Goal: Communication & Community: Connect with others

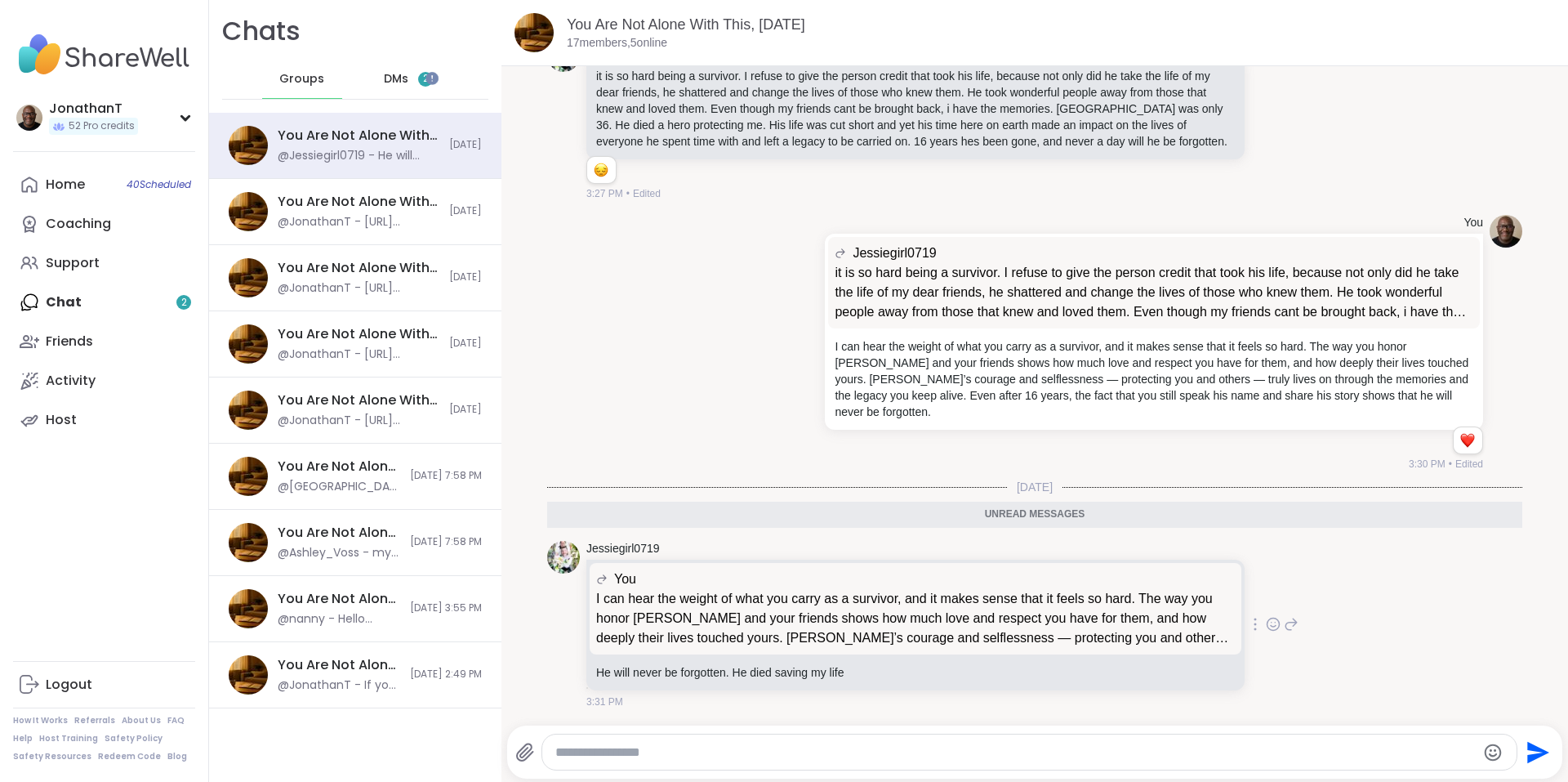
click at [1266, 621] on icon at bounding box center [1274, 624] width 15 height 17
click at [1136, 594] on div "Select Reaction: Heart" at bounding box center [1144, 598] width 15 height 15
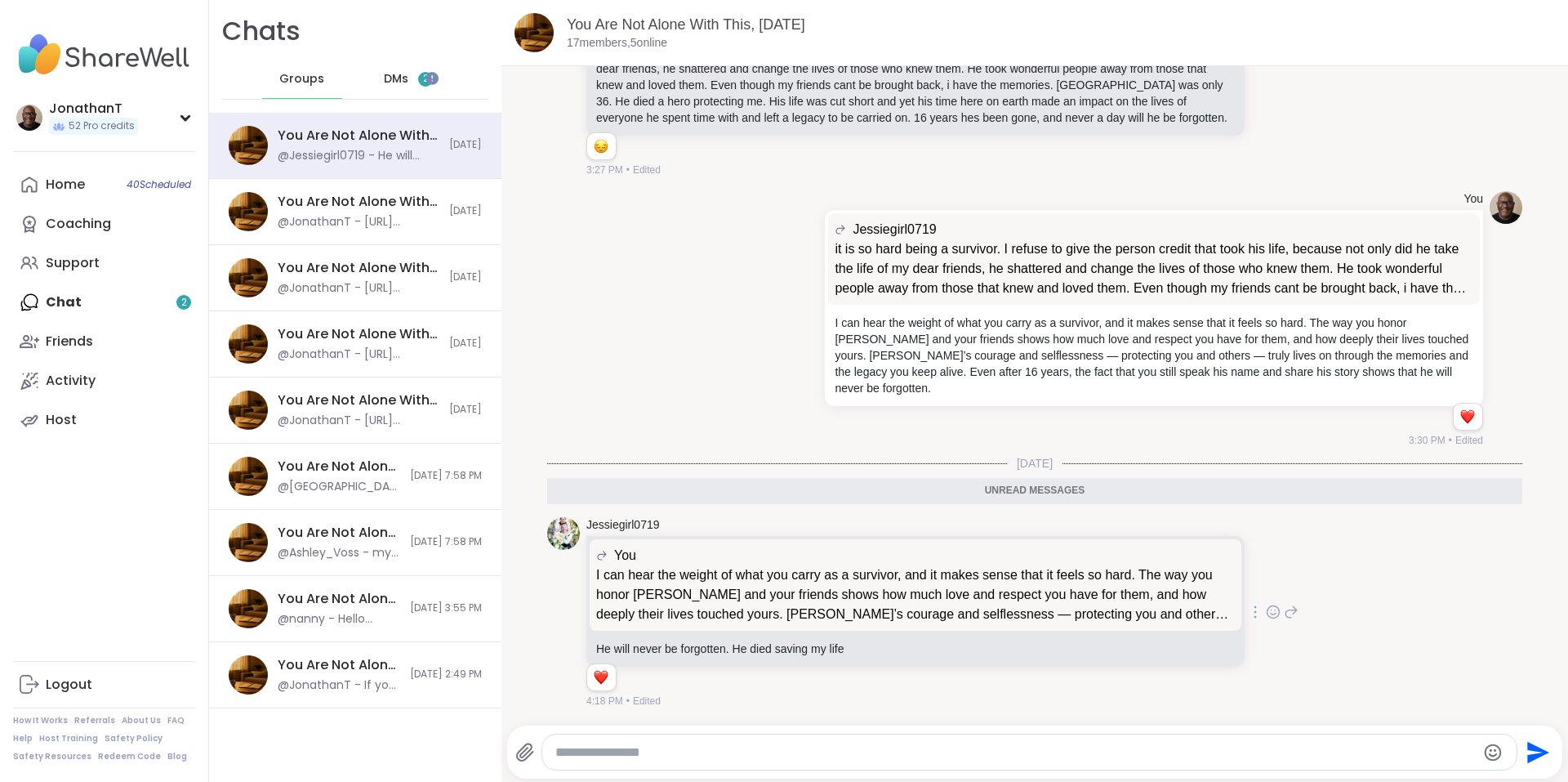
click at [388, 82] on span "DMs" at bounding box center [396, 79] width 24 height 17
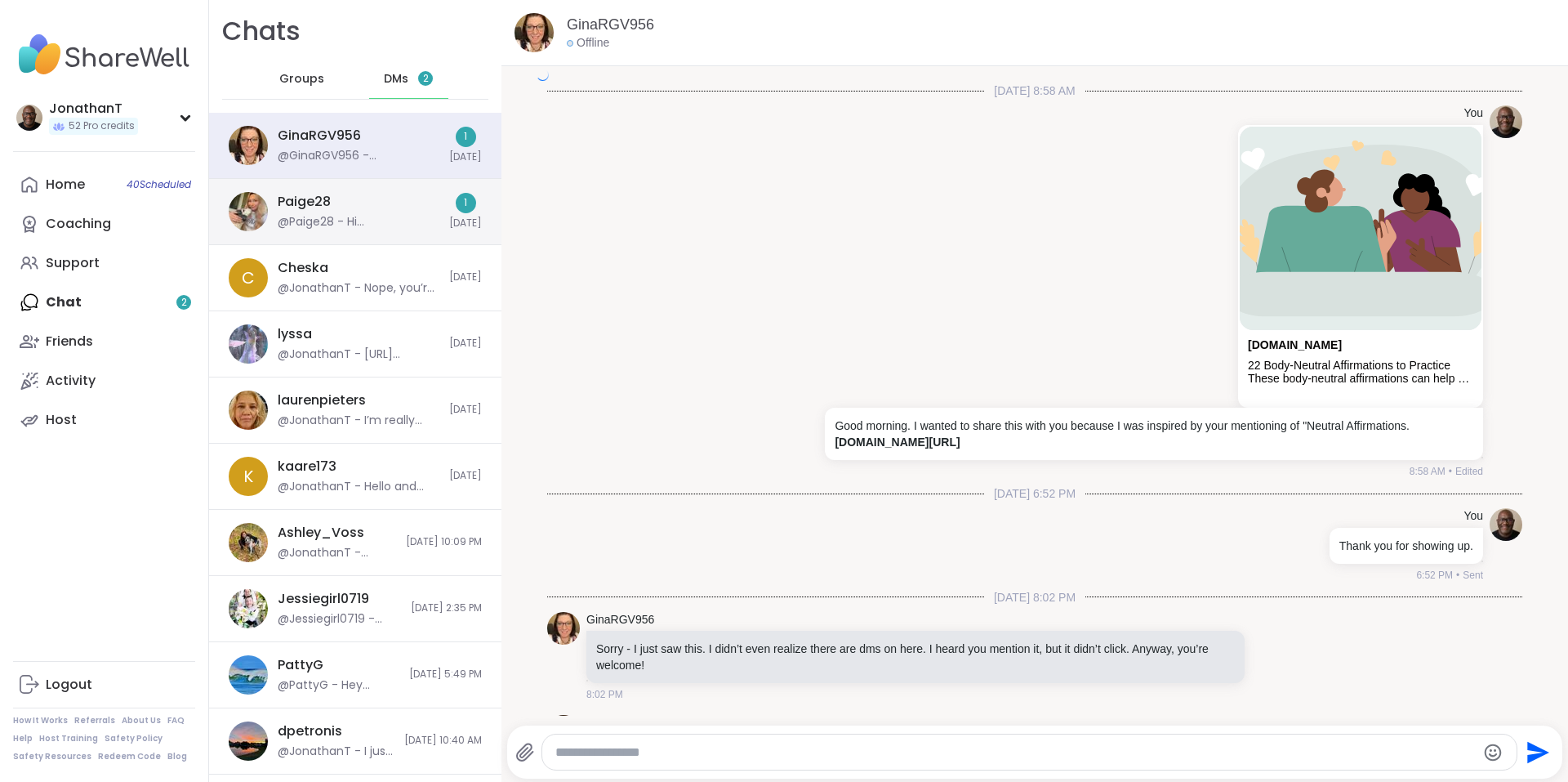
scroll to position [3533, 0]
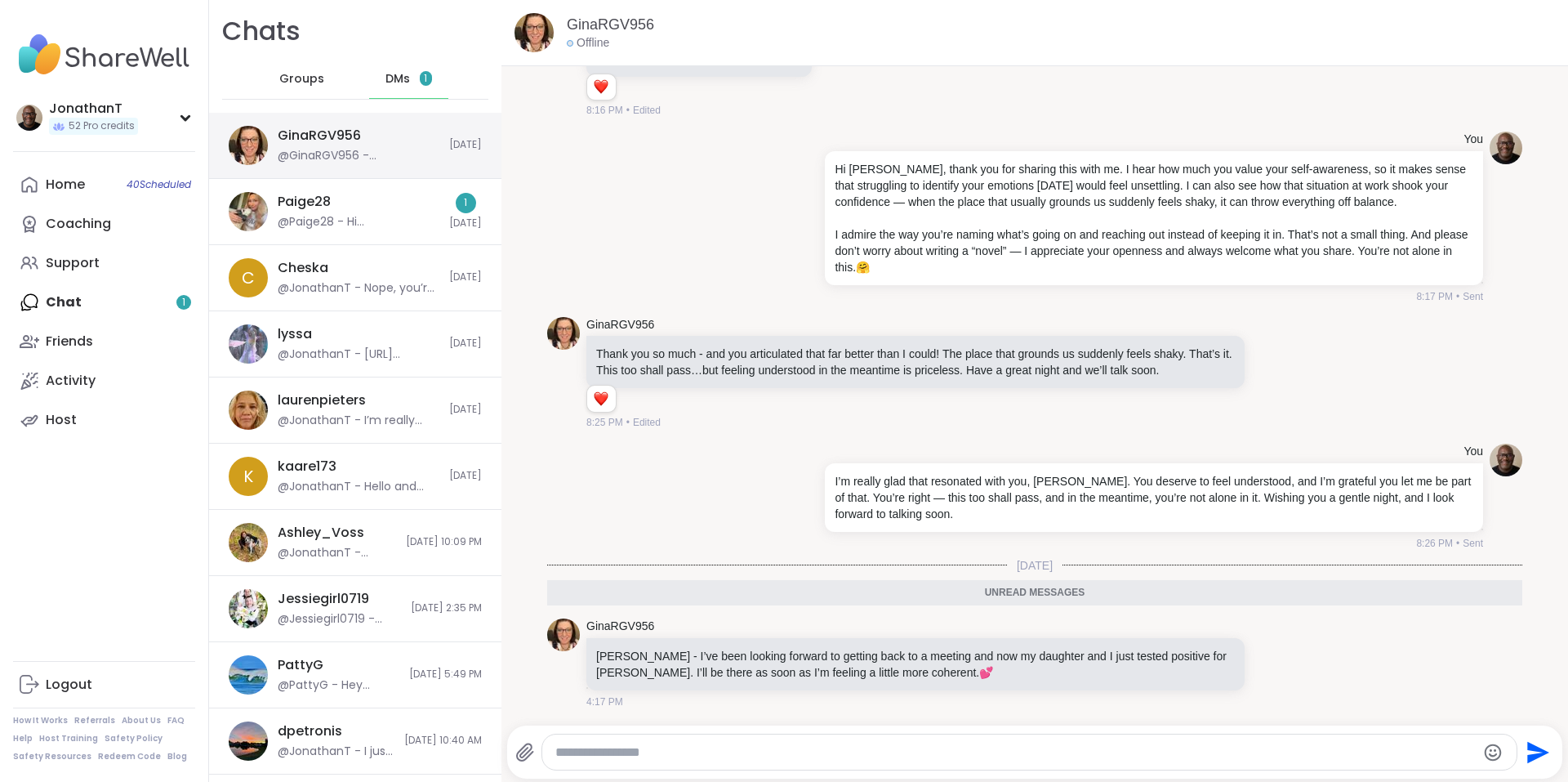
click at [397, 148] on div "@GinaRGV956 - [PERSON_NAME]’ve been looking forward to getting back to a meetin…" at bounding box center [358, 156] width 162 height 17
click at [1254, 665] on icon at bounding box center [1255, 663] width 3 height 13
click at [1228, 687] on icon at bounding box center [1236, 686] width 17 height 17
click at [1248, 662] on div at bounding box center [1273, 663] width 51 height 20
click at [1254, 662] on icon at bounding box center [1255, 663] width 3 height 13
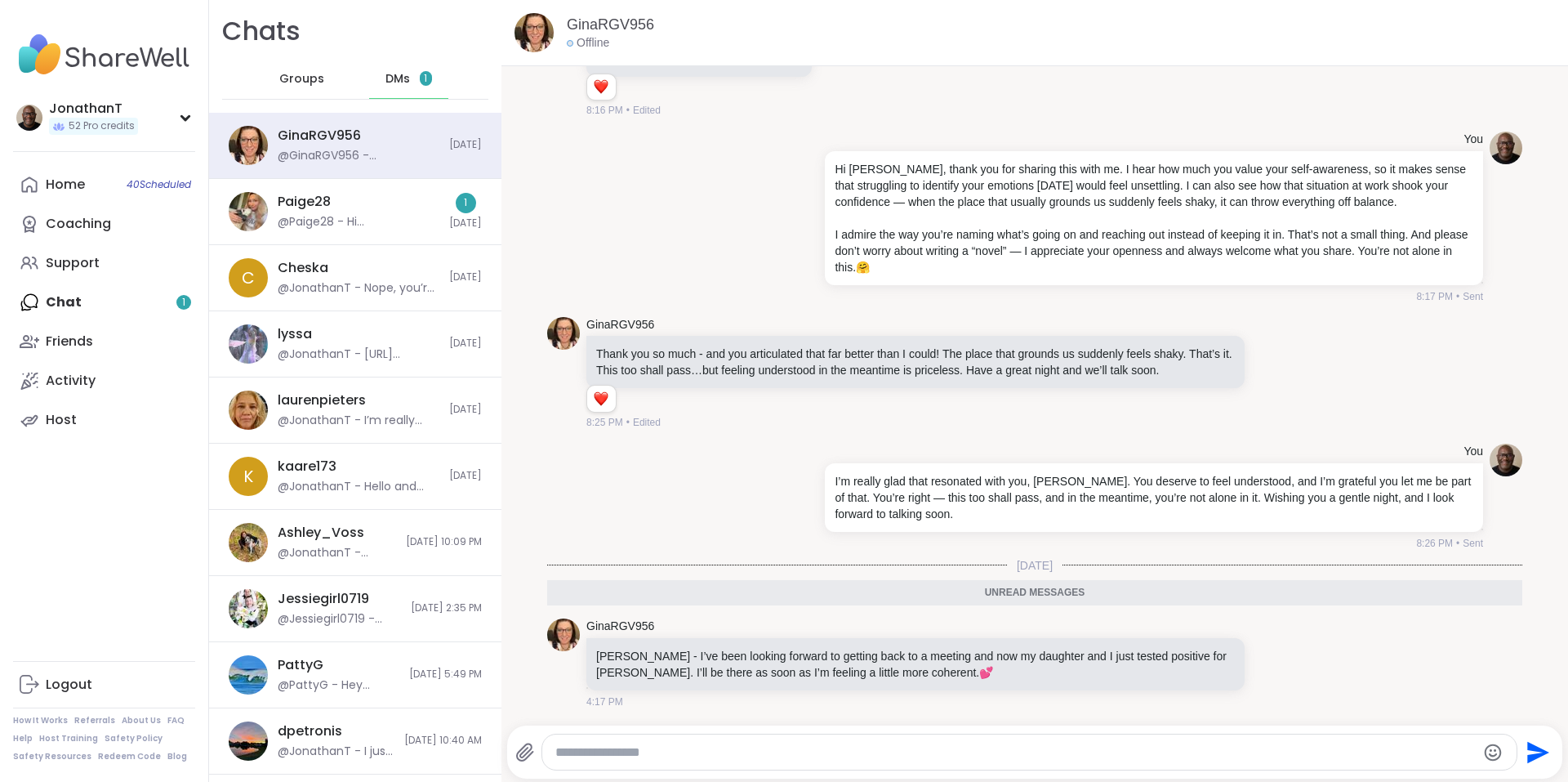
click at [1228, 688] on icon at bounding box center [1236, 686] width 17 height 17
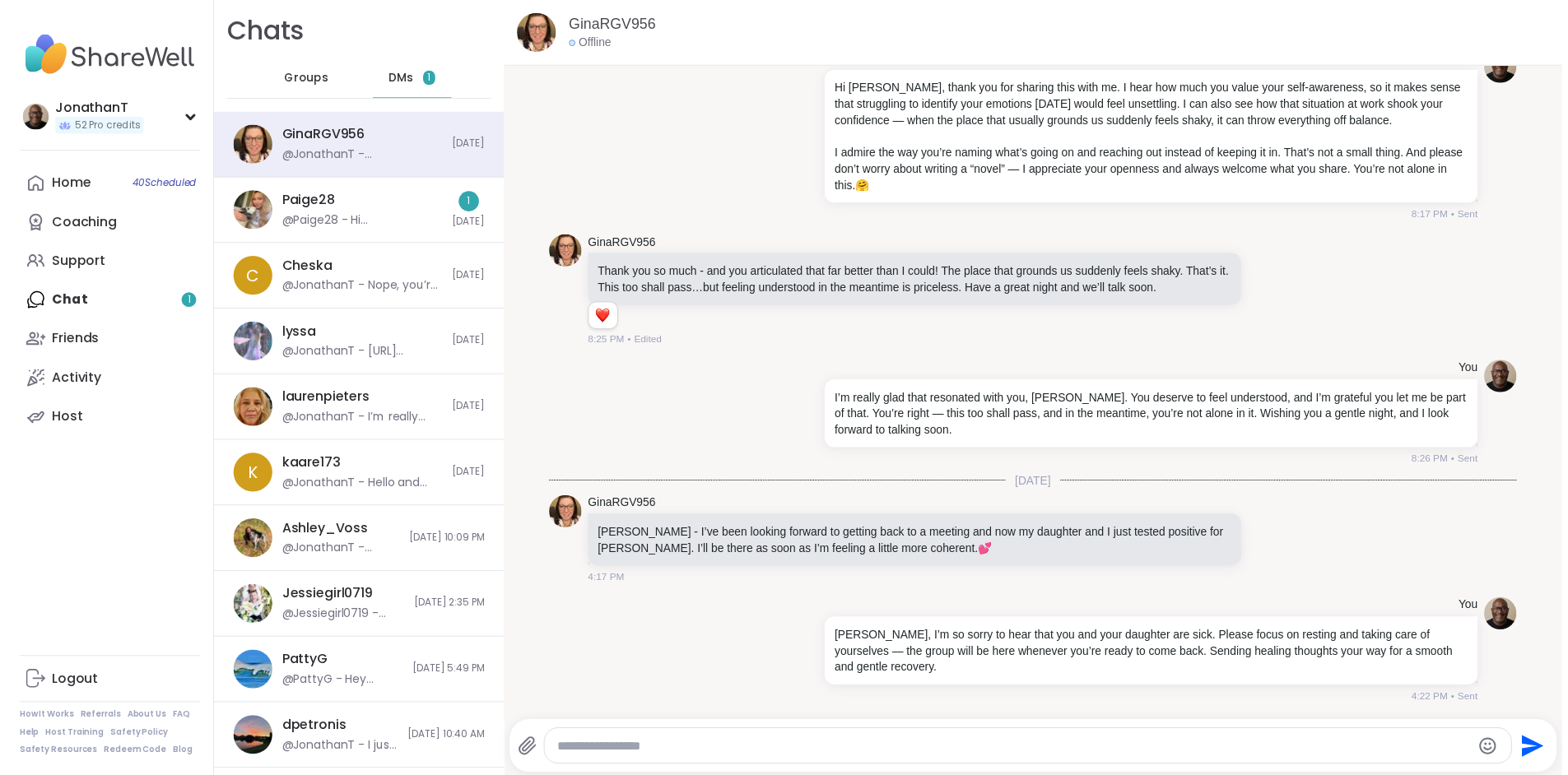
scroll to position [3640, 0]
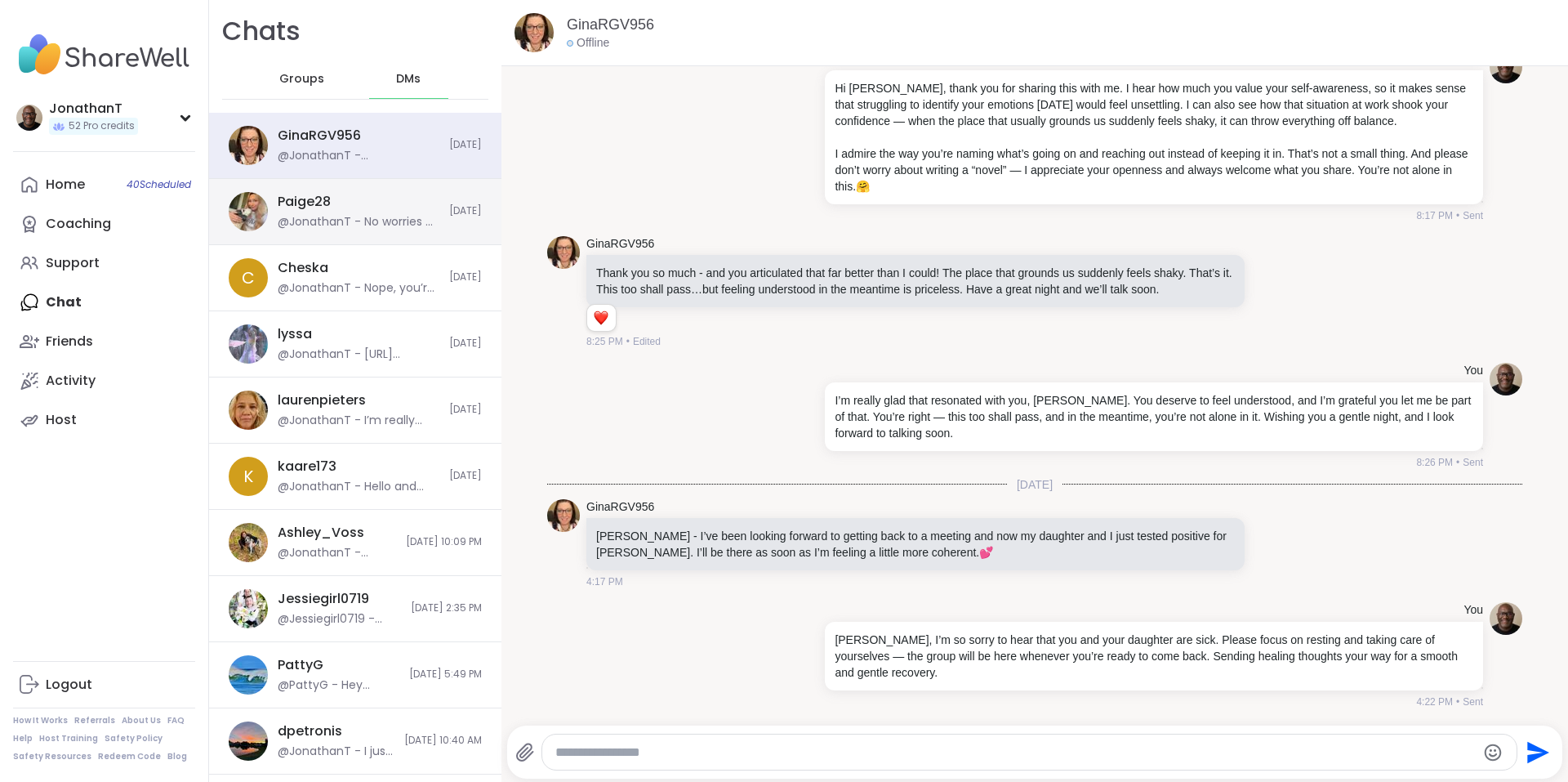
click at [303, 204] on div "Paige28" at bounding box center [304, 202] width 53 height 18
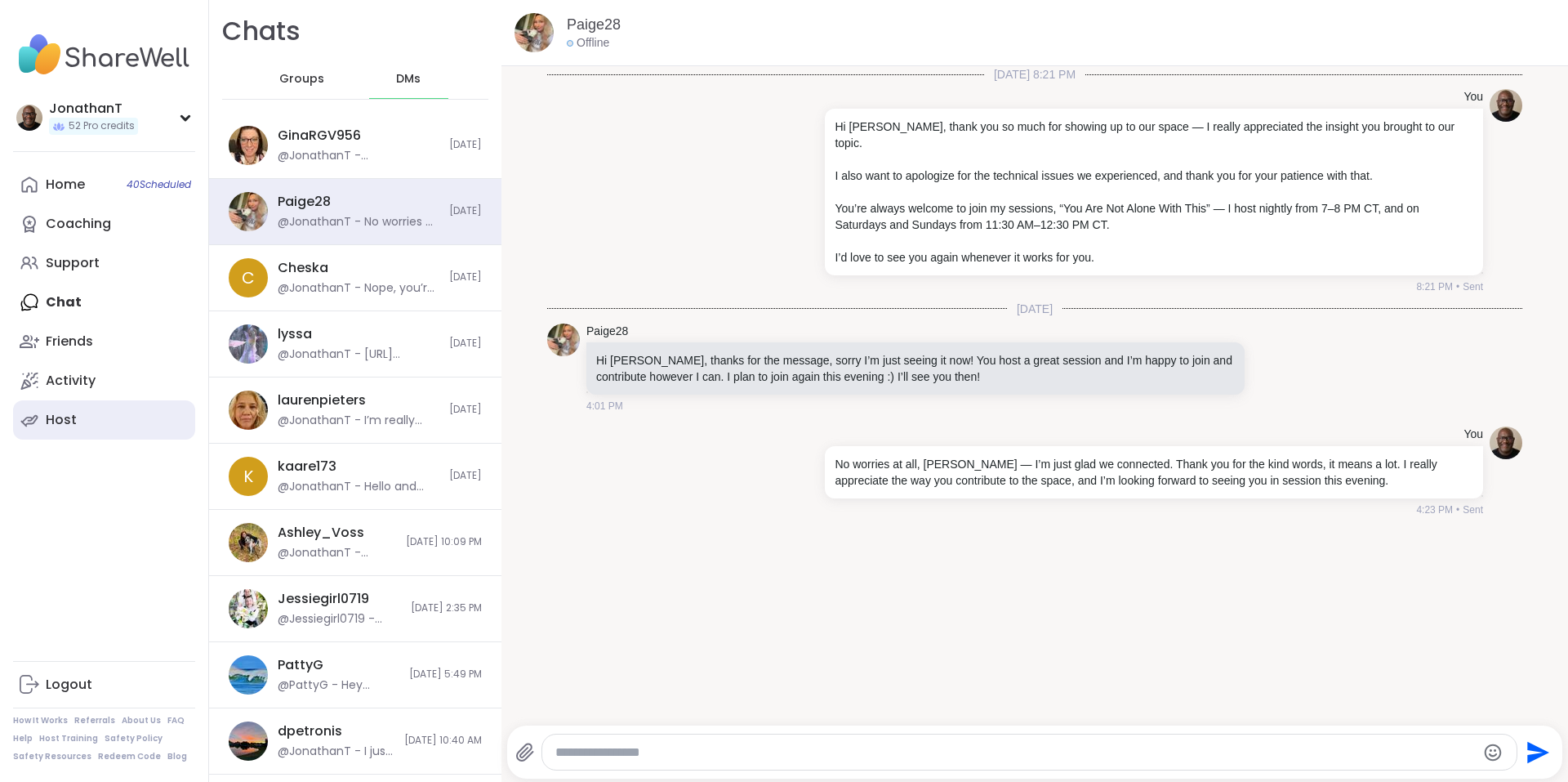
click at [72, 424] on div "Host" at bounding box center [61, 420] width 31 height 18
